Goal: Transaction & Acquisition: Purchase product/service

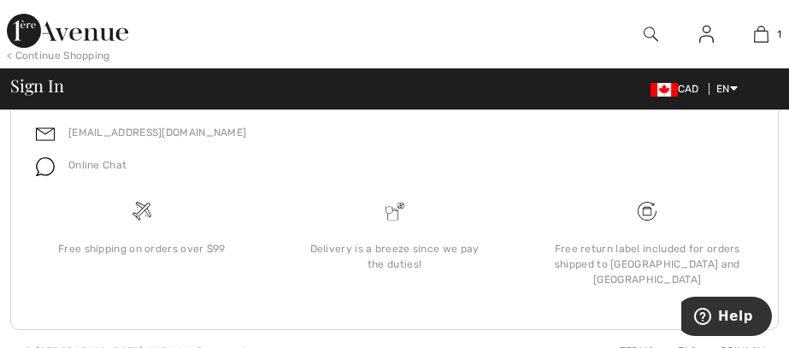
scroll to position [949, 0]
click at [762, 39] on img at bounding box center [761, 34] width 15 height 21
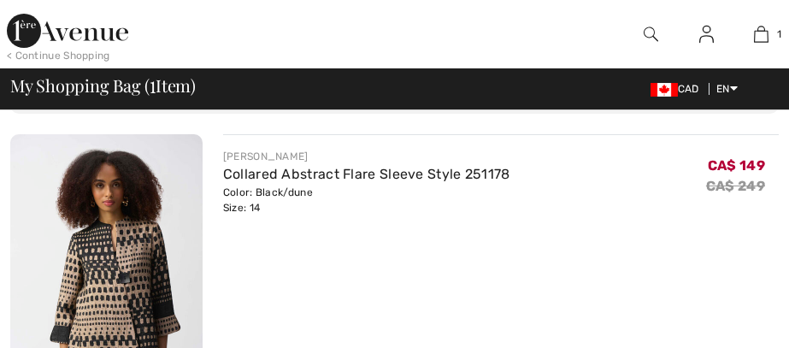
checkbox input "true"
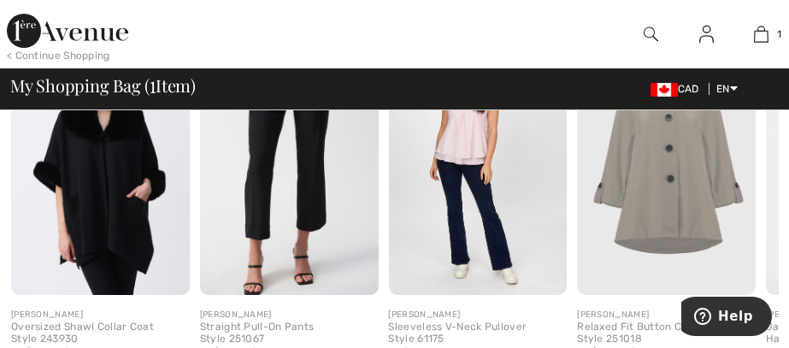
scroll to position [678, 0]
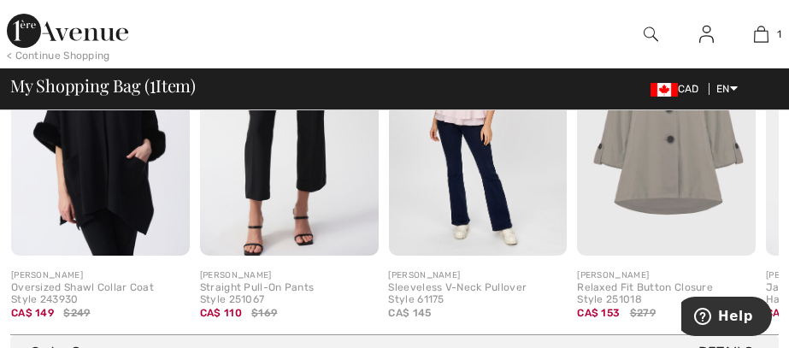
click at [699, 165] on img at bounding box center [666, 121] width 179 height 267
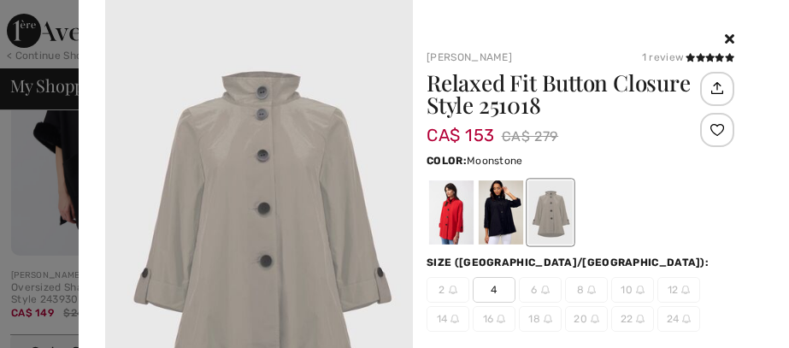
click at [701, 173] on div "Color: Moonstone" at bounding box center [580, 199] width 308 height 98
click at [702, 173] on div "Color: Moonstone" at bounding box center [580, 199] width 308 height 98
click at [702, 172] on div "Color: Moonstone" at bounding box center [580, 199] width 308 height 98
click at [452, 228] on div at bounding box center [451, 212] width 44 height 64
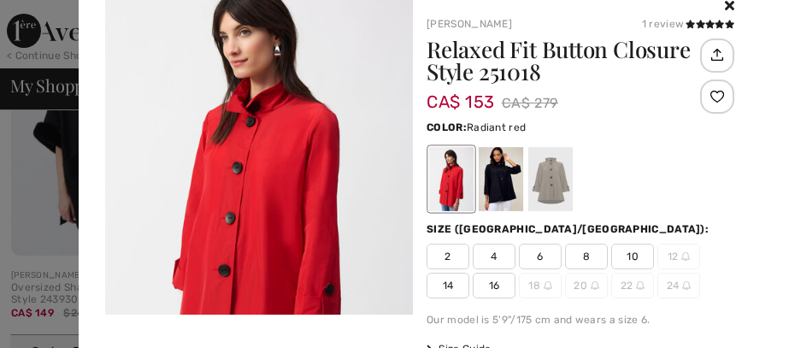
scroll to position [47, 0]
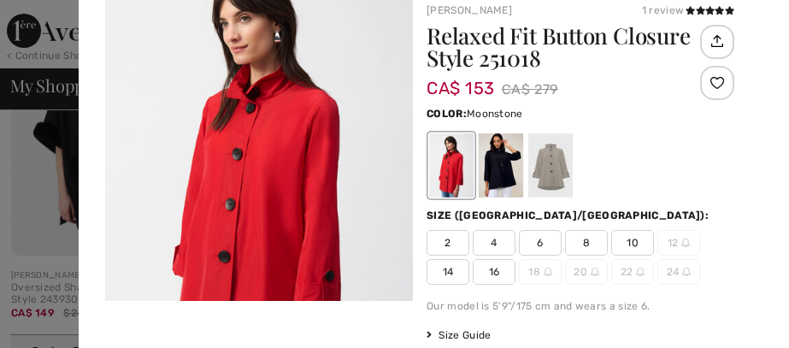
click at [559, 162] on div at bounding box center [550, 165] width 44 height 64
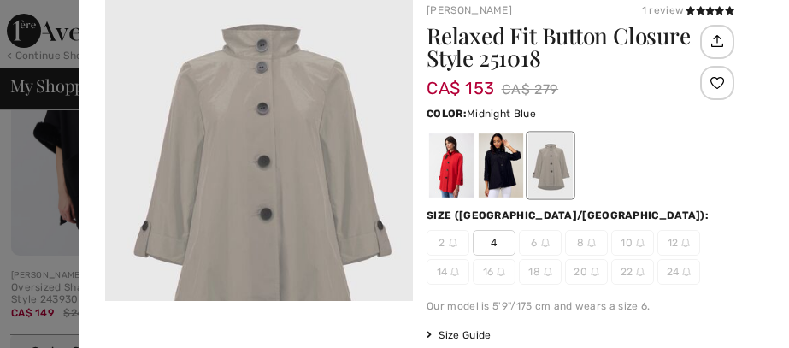
click at [508, 166] on div at bounding box center [501, 165] width 44 height 64
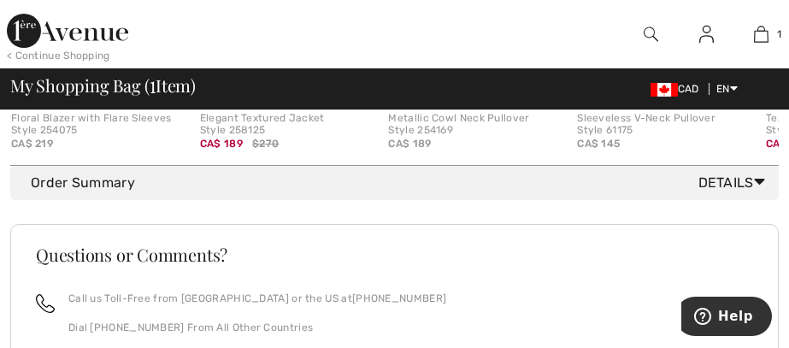
scroll to position [813, 0]
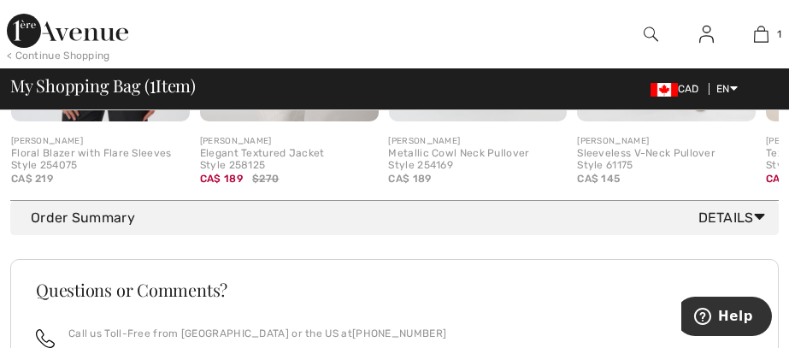
click at [743, 216] on span "Details" at bounding box center [734, 218] width 73 height 21
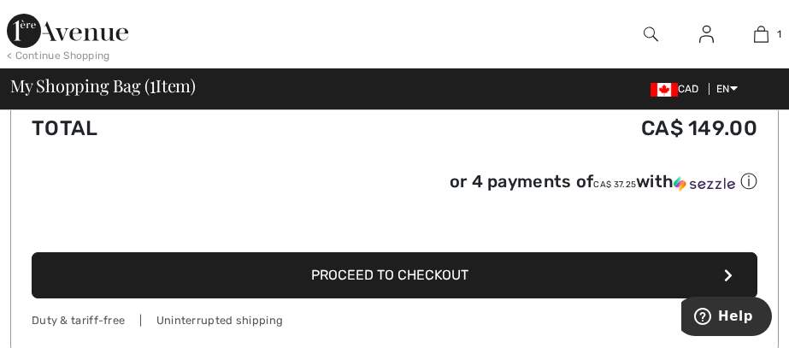
scroll to position [1085, 0]
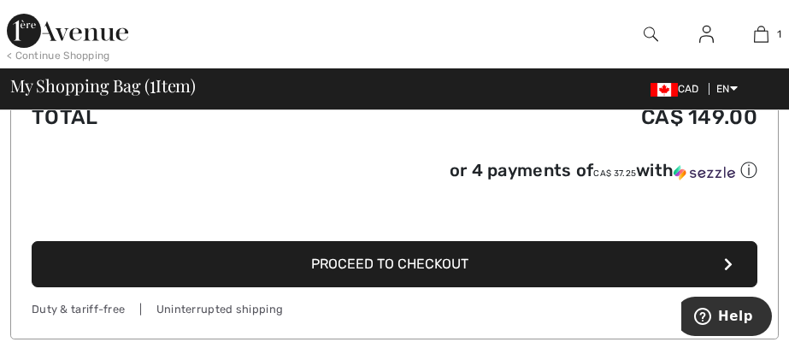
click at [458, 261] on span "Proceed to Checkout" at bounding box center [390, 263] width 157 height 16
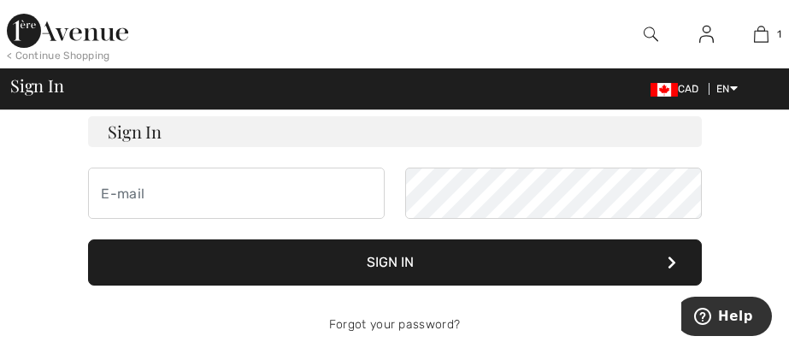
scroll to position [133, 0]
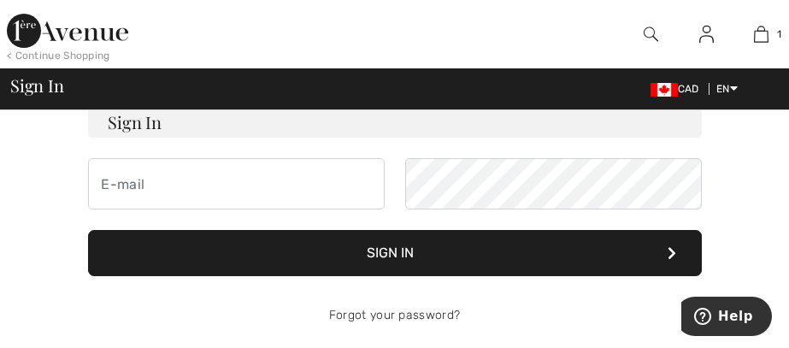
click at [80, 55] on div "< Continue Shopping" at bounding box center [58, 55] width 103 height 15
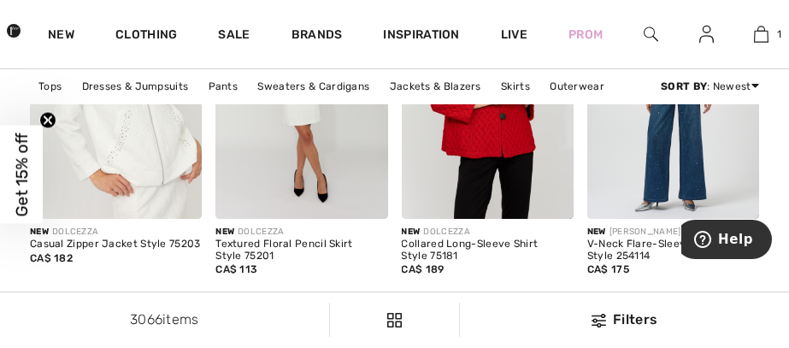
scroll to position [2248, 0]
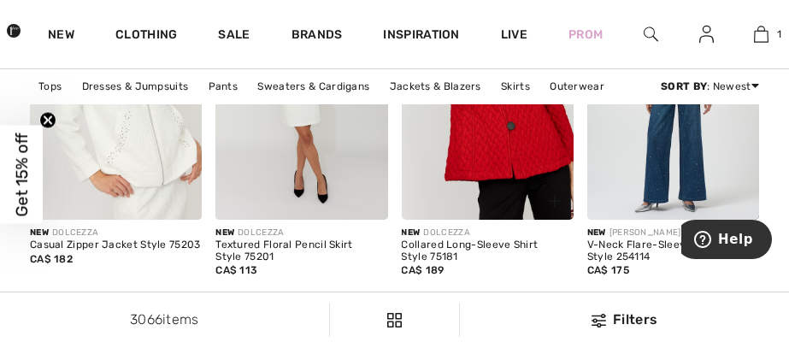
click at [497, 136] on img at bounding box center [488, 91] width 172 height 258
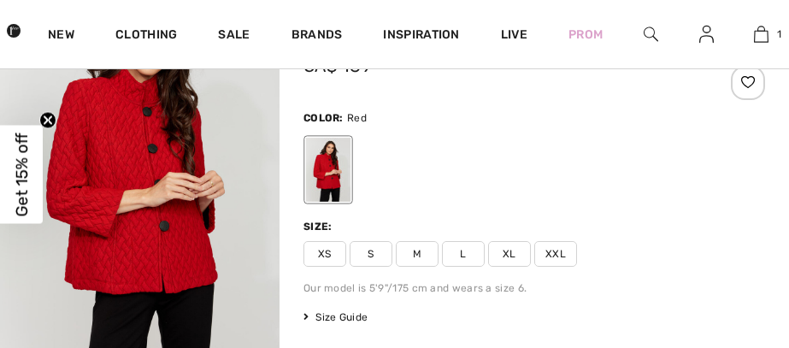
checkbox input "true"
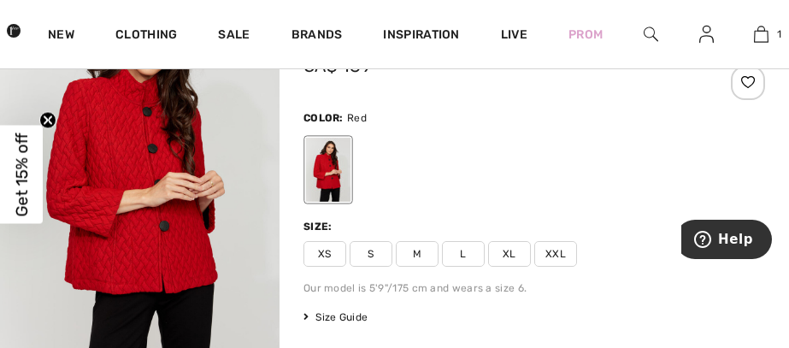
click at [125, 194] on img "1 / 4" at bounding box center [139, 184] width 279 height 420
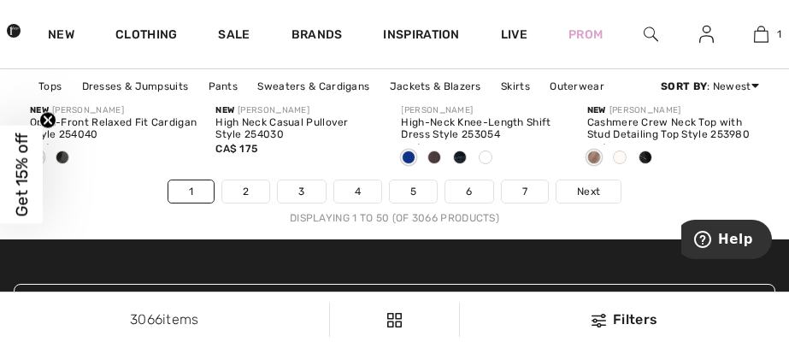
scroll to position [5598, 0]
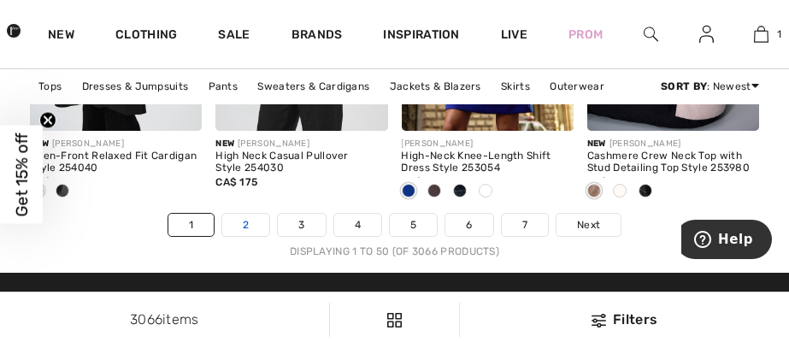
click at [244, 222] on link "2" at bounding box center [245, 225] width 47 height 22
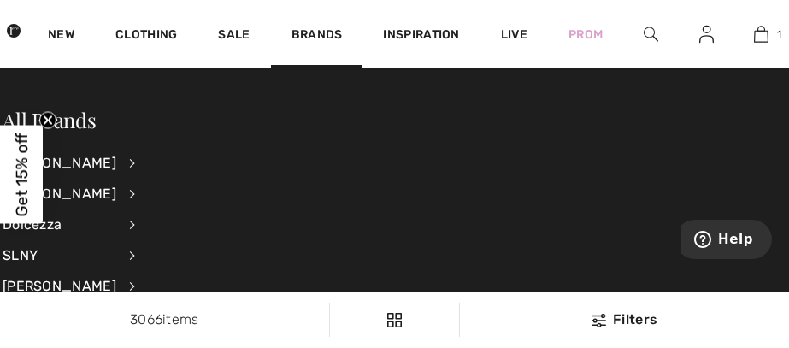
scroll to position [4138, 0]
